Goal: Task Accomplishment & Management: Use online tool/utility

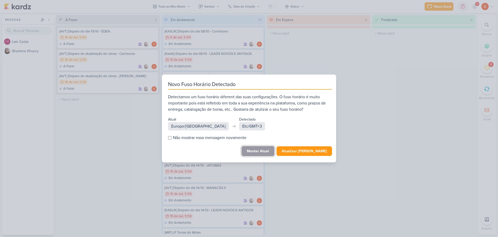
click at [254, 150] on button "Manter Atual" at bounding box center [258, 151] width 33 height 10
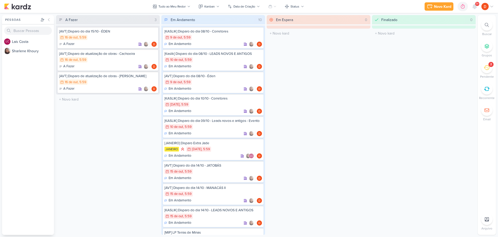
click at [489, 66] on div "2" at bounding box center [491, 64] width 5 height 5
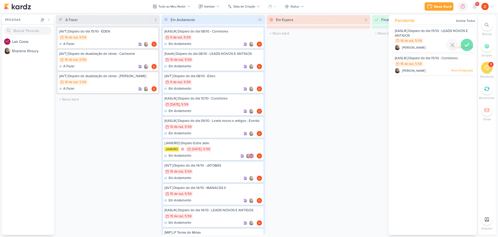
click at [466, 43] on icon at bounding box center [467, 45] width 6 height 6
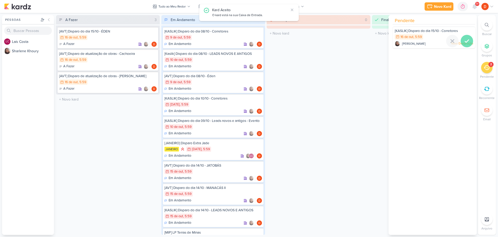
click at [465, 42] on icon at bounding box center [467, 41] width 6 height 6
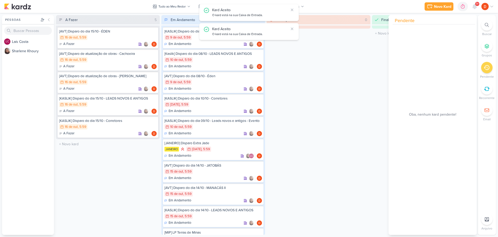
click at [97, 170] on div "A Fazer 5 [AVT] Disparo do dia 15/10 - ÉDEN 16/10 16 de out , 5:59 A Fazer" at bounding box center [108, 125] width 104 height 220
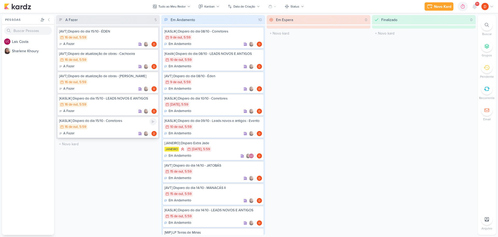
click at [117, 130] on div "16/10 [DATE] 5:59" at bounding box center [108, 127] width 98 height 6
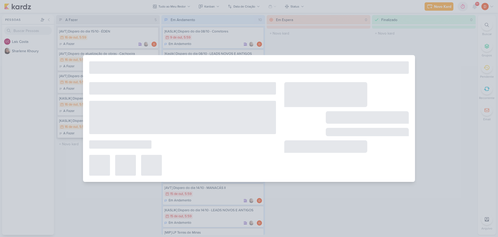
click at [117, 130] on div at bounding box center [182, 117] width 187 height 33
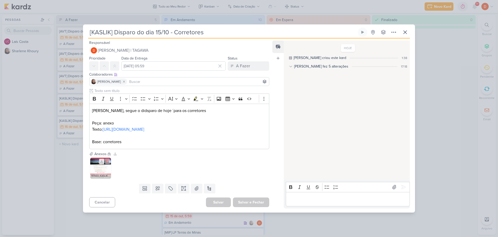
click at [102, 163] on icon at bounding box center [101, 161] width 3 height 3
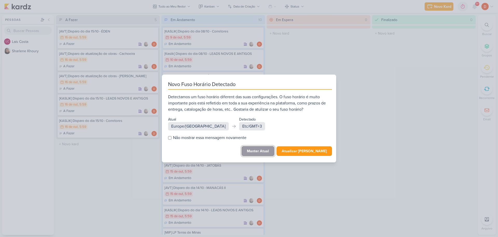
click at [268, 149] on button "Manter Atual" at bounding box center [258, 151] width 33 height 10
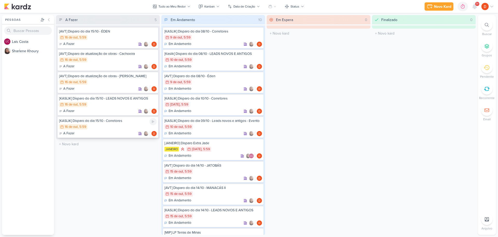
click at [118, 121] on div "[KASLIK] Disparo do dia 15/10 - Corretores" at bounding box center [108, 120] width 98 height 5
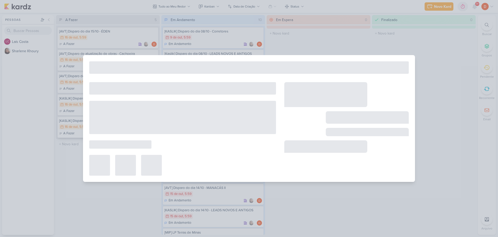
click at [118, 121] on div at bounding box center [182, 117] width 187 height 33
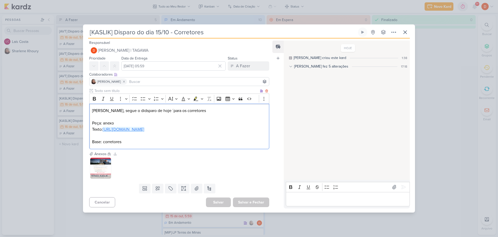
drag, startPoint x: 128, startPoint y: 132, endPoint x: 104, endPoint y: 126, distance: 24.6
click at [104, 126] on p "Texto: [URL][DOMAIN_NAME]" at bounding box center [179, 129] width 174 height 6
click at [62, 153] on div "[KASLIK] Disparo do dia 15/10 - Corretores" at bounding box center [249, 118] width 498 height 237
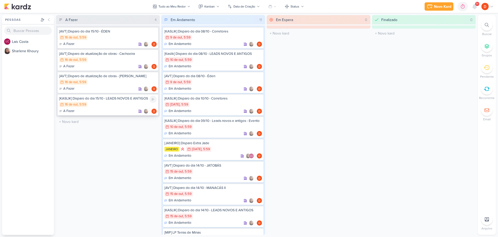
click at [111, 104] on div "16/10 [DATE] 5:59" at bounding box center [108, 105] width 98 height 6
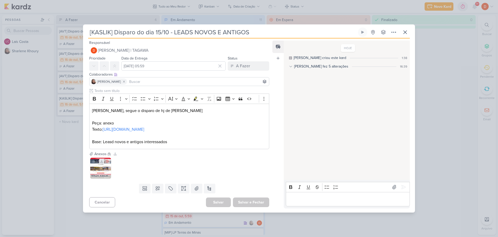
click at [101, 163] on icon at bounding box center [102, 161] width 4 height 4
drag, startPoint x: 138, startPoint y: 133, endPoint x: 104, endPoint y: 125, distance: 34.3
click at [104, 126] on p "Texto: [URL][DOMAIN_NAME]" at bounding box center [179, 129] width 174 height 6
copy link "[URL][DOMAIN_NAME]"
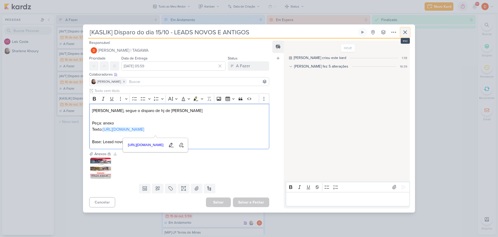
click at [407, 30] on icon at bounding box center [405, 32] width 6 height 6
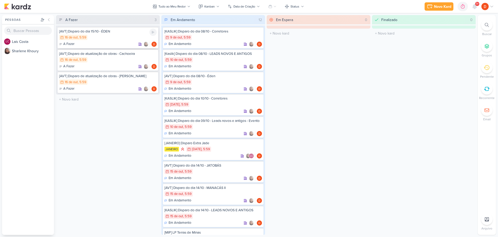
click at [104, 35] on div "16/10 [DATE] 5:59" at bounding box center [108, 38] width 98 height 6
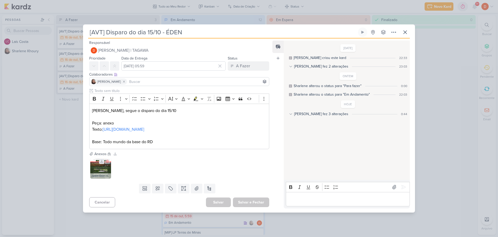
click at [101, 163] on icon at bounding box center [102, 161] width 4 height 4
drag, startPoint x: 133, startPoint y: 133, endPoint x: 103, endPoint y: 127, distance: 30.4
click at [103, 127] on p "Texto: [URL][DOMAIN_NAME]" at bounding box center [179, 129] width 174 height 6
copy link "[URL][DOMAIN_NAME]"
click at [58, 121] on div "[AVT] Disparo do dia 15/10 - ÉDEN Criado por [PERSON_NAME]" at bounding box center [249, 118] width 498 height 237
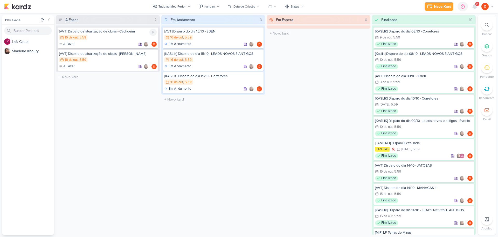
click at [103, 36] on div "16/10 [DATE] 5:59" at bounding box center [108, 38] width 98 height 6
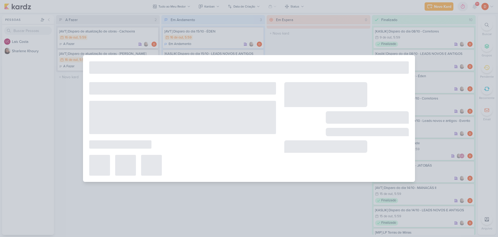
click at [103, 36] on div at bounding box center [249, 118] width 498 height 237
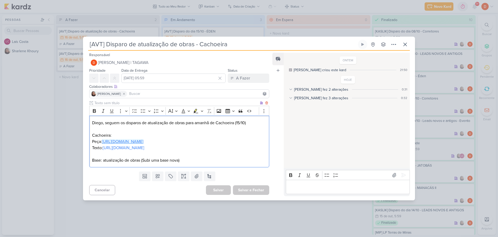
drag, startPoint x: 122, startPoint y: 141, endPoint x: 104, endPoint y: 137, distance: 18.3
click at [104, 137] on p "Cachoeira: Peça: [URL][DOMAIN_NAME]" at bounding box center [179, 138] width 174 height 12
copy link "[URL][DOMAIN_NAME]"
drag, startPoint x: 240, startPoint y: 162, endPoint x: 220, endPoint y: 157, distance: 21.0
click at [240, 161] on p "Base: atualização de obras (Subi uma base nova)" at bounding box center [179, 157] width 174 height 12
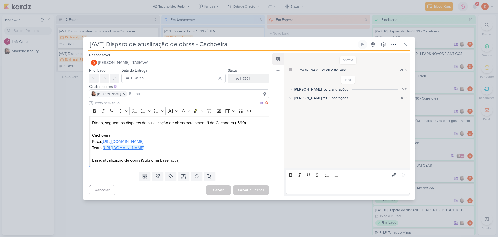
drag, startPoint x: 133, startPoint y: 155, endPoint x: 104, endPoint y: 150, distance: 29.7
click at [104, 150] on p "Texto: [URL][DOMAIN_NAME]" at bounding box center [179, 148] width 174 height 6
copy link "[URL][DOMAIN_NAME]"
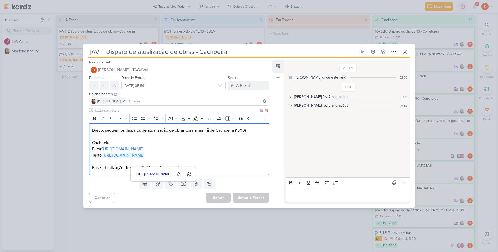
click at [148, 139] on p "Cachoeira: Peça: [URL][DOMAIN_NAME]" at bounding box center [179, 145] width 174 height 12
click at [160, 133] on p "Editor editing area: main" at bounding box center [179, 136] width 174 height 6
click at [291, 104] on icon at bounding box center [291, 106] width 4 height 4
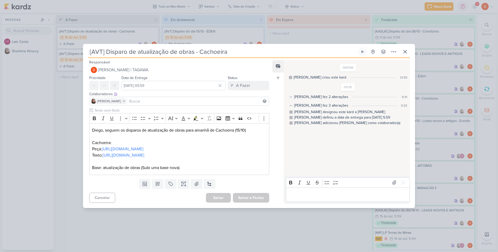
click at [291, 95] on icon at bounding box center [291, 97] width 4 height 4
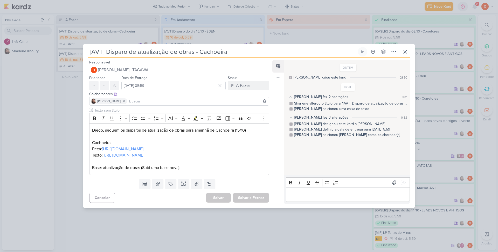
click at [61, 115] on div "[AVT] Disparo de atualização de obras - Cachoeira" at bounding box center [249, 126] width 498 height 252
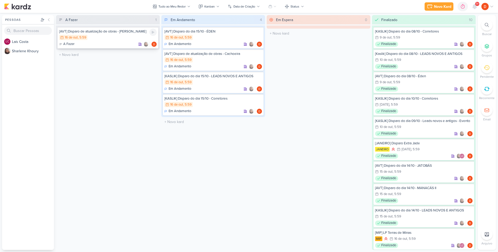
click at [122, 42] on div "A Fazer" at bounding box center [108, 44] width 98 height 5
click at [0, 0] on div at bounding box center [0, 0] width 0 height 0
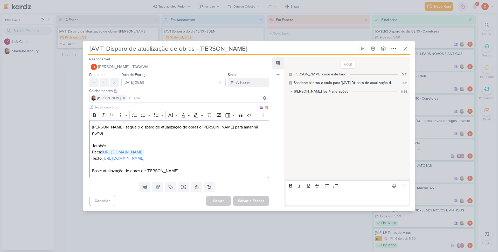
drag, startPoint x: 119, startPoint y: 148, endPoint x: 103, endPoint y: 140, distance: 17.4
click at [103, 149] on p "Peça: [URL][DOMAIN_NAME]" at bounding box center [179, 152] width 174 height 6
copy link "[URL][DOMAIN_NAME]"
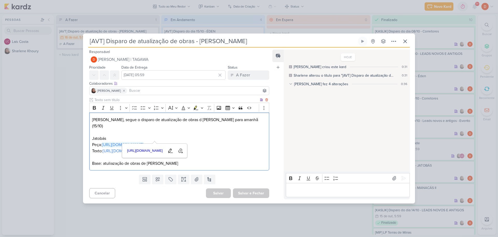
click at [123, 154] on p "Texto: [URL][DOMAIN_NAME]" at bounding box center [179, 151] width 174 height 6
drag, startPoint x: 125, startPoint y: 158, endPoint x: 92, endPoint y: 150, distance: 33.7
click at [92, 150] on p "Texto: [URL][DOMAIN_NAME] ⁠⁠⁠⁠⁠⁠⁠" at bounding box center [179, 151] width 174 height 6
copy link "[URL][DOMAIN_NAME]"
click at [148, 141] on div "Diego, segue o disparo de atualização de obras d eJatobás para amanhã (15/10) J…" at bounding box center [179, 141] width 180 height 58
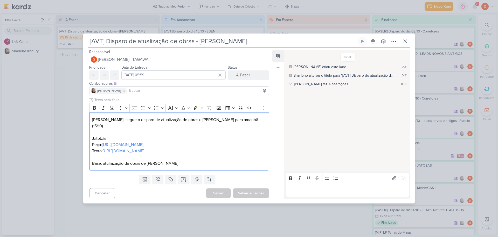
click at [69, 71] on div "[AVT] Disparo de atualização de obras - [PERSON_NAME]" at bounding box center [249, 118] width 498 height 237
